Goal: Communication & Community: Answer question/provide support

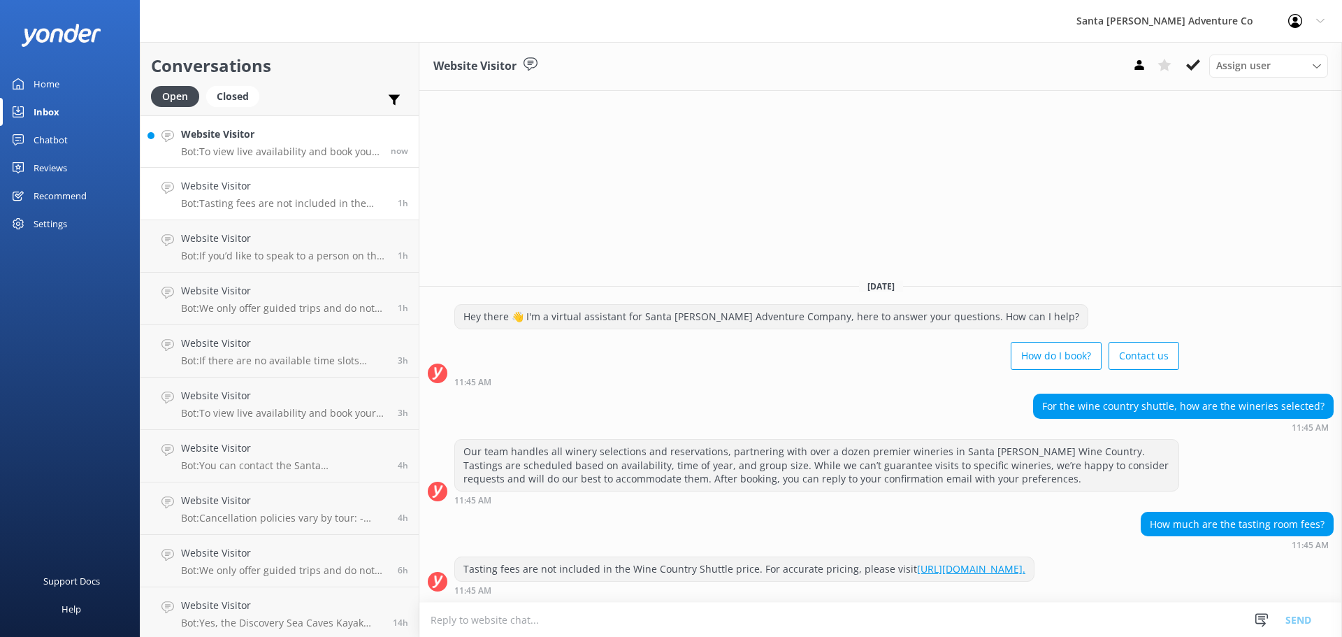
click at [212, 146] on p "Bot: To view live availability and book your Santa [PERSON_NAME] Adventure tour…" at bounding box center [280, 151] width 199 height 13
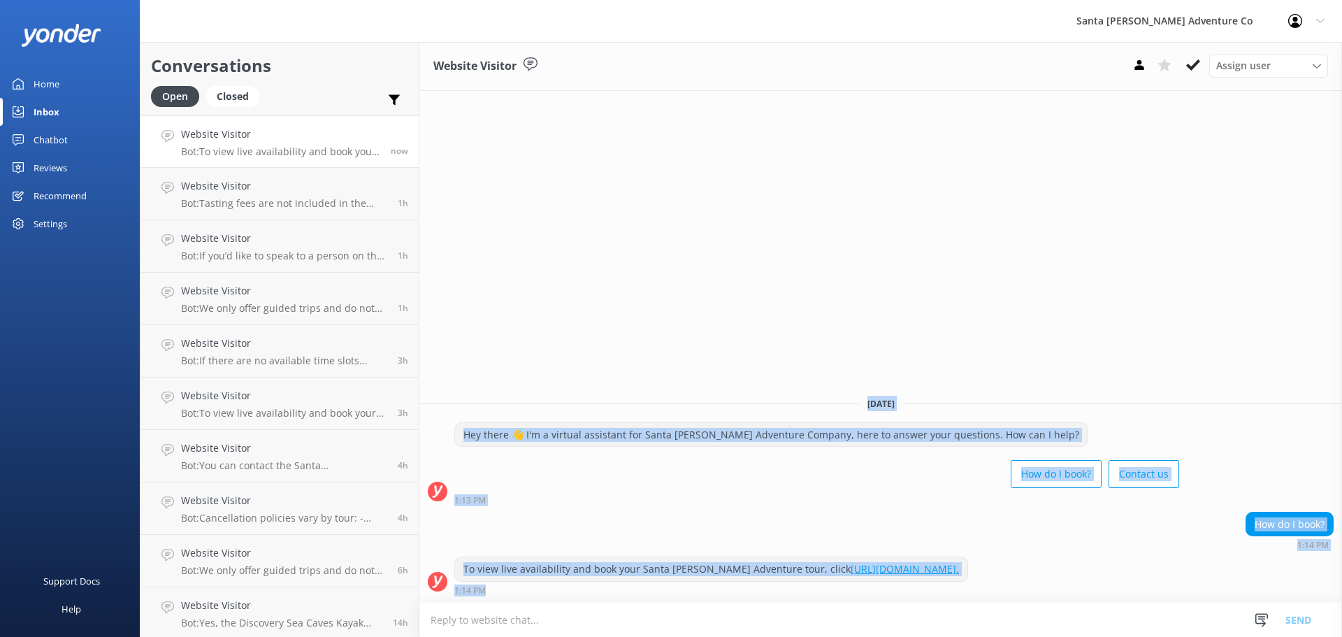
drag, startPoint x: 455, startPoint y: 395, endPoint x: 1226, endPoint y: 621, distance: 803.5
click at [1226, 621] on div "Website Visitor Assign user Will [PERSON_NAME] [PERSON_NAME] Let's Go Gabe [DAT…" at bounding box center [880, 339] width 923 height 595
click at [891, 448] on div "Hey there 👋 I'm a virtual assistant for Santa [PERSON_NAME] Adventure Company, …" at bounding box center [816, 458] width 725 height 73
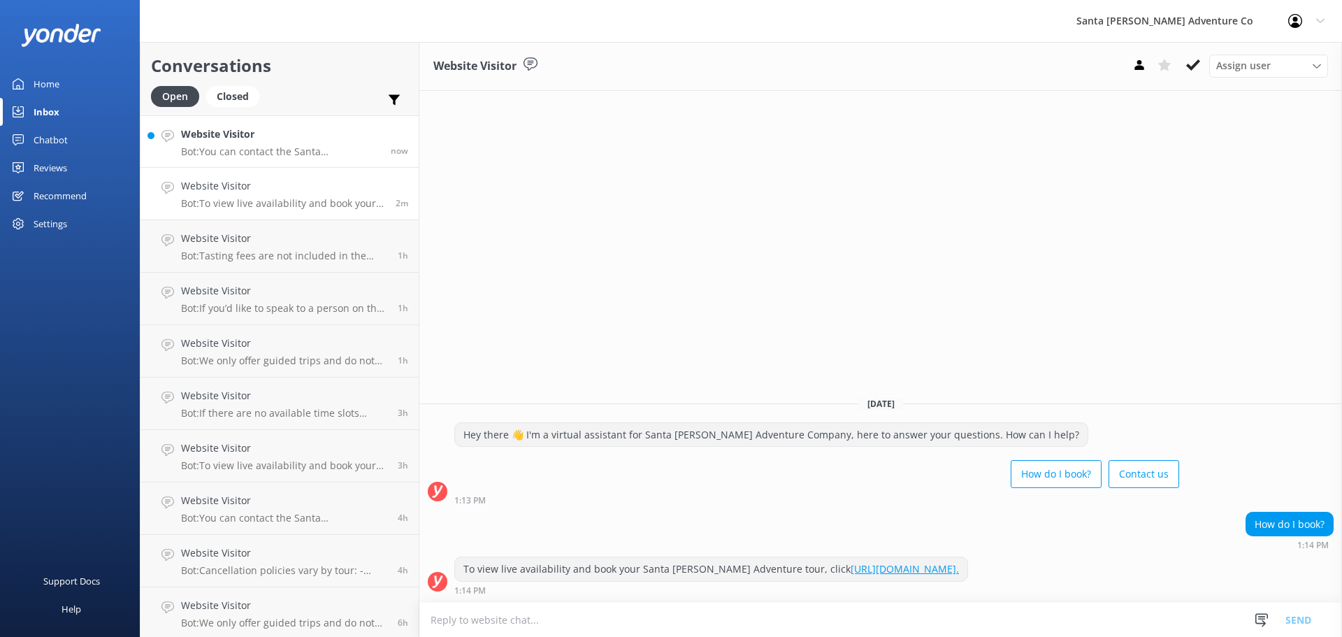
click at [217, 144] on div "Website Visitor Bot: You can contact the Santa [PERSON_NAME] Adventure Co. team…" at bounding box center [280, 142] width 199 height 30
